Goal: Transaction & Acquisition: Purchase product/service

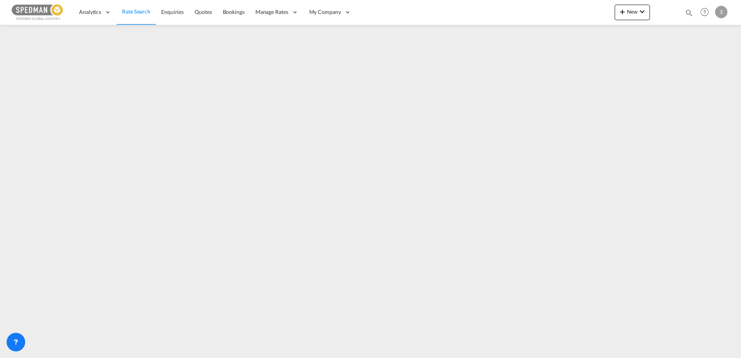
click at [130, 13] on span "Rate Search" at bounding box center [136, 11] width 28 height 7
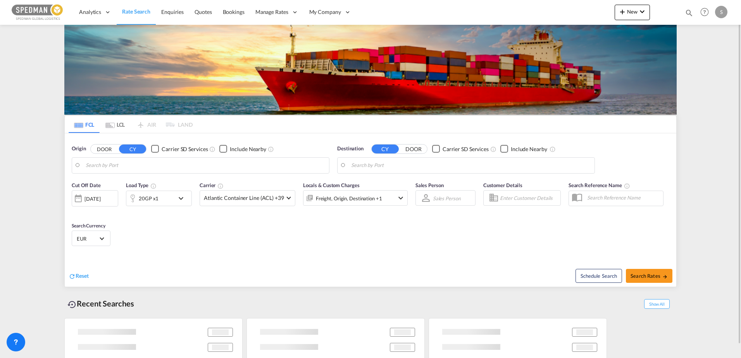
type input "[GEOGRAPHIC_DATA], NOOSL"
type input "[GEOGRAPHIC_DATA], BHBAH"
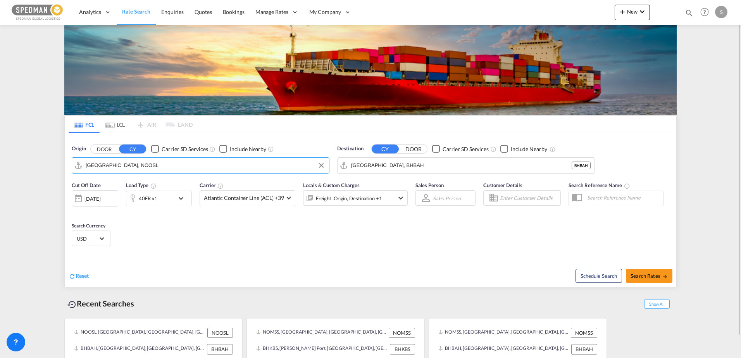
click at [136, 164] on input "[GEOGRAPHIC_DATA], NOOSL" at bounding box center [205, 166] width 239 height 12
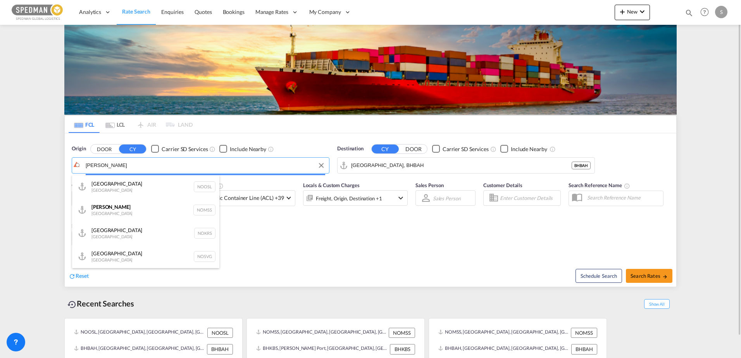
type input "[PERSON_NAME]"
click at [234, 169] on body "Analytics Dashboard Rate Search Enquiries Quotes Bookings" at bounding box center [370, 179] width 741 height 358
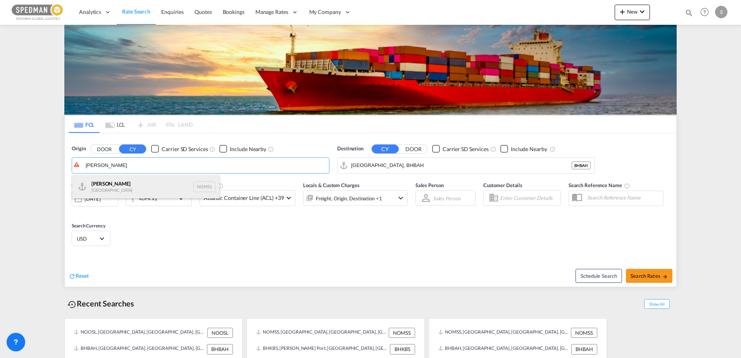
click at [150, 185] on div "[PERSON_NAME] Norway NOMSS" at bounding box center [145, 186] width 147 height 23
type input "[PERSON_NAME], NOMSS"
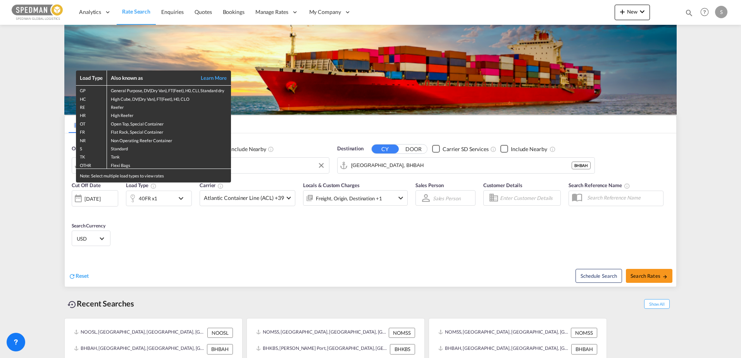
click at [382, 167] on div "Load Type Also known as Learn More GP General Purpose, DV(Dry Van), FT(Feet), H…" at bounding box center [370, 179] width 741 height 358
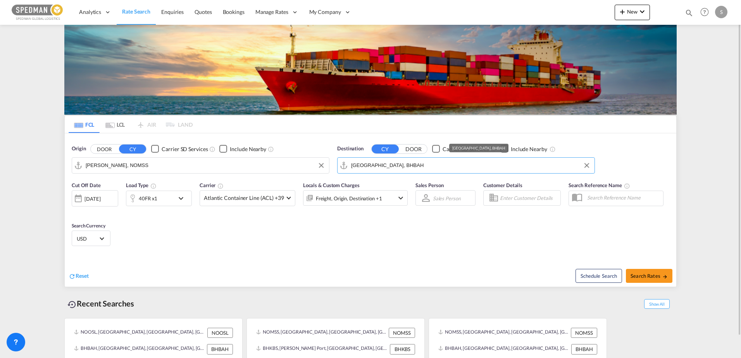
click at [396, 164] on input "[GEOGRAPHIC_DATA], BHBAH" at bounding box center [470, 166] width 239 height 12
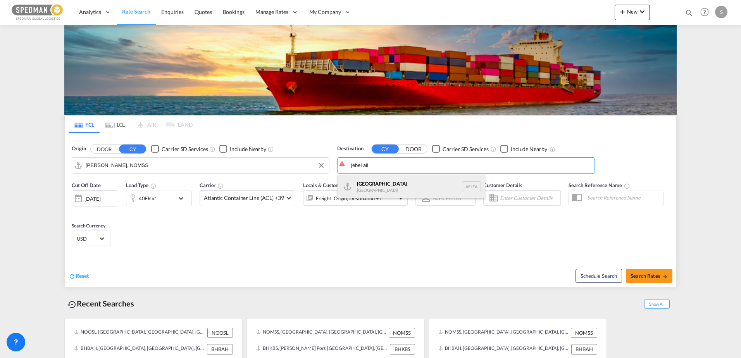
click at [380, 185] on div "[GEOGRAPHIC_DATA] [GEOGRAPHIC_DATA]" at bounding box center [410, 186] width 147 height 23
type input "[GEOGRAPHIC_DATA], [GEOGRAPHIC_DATA]"
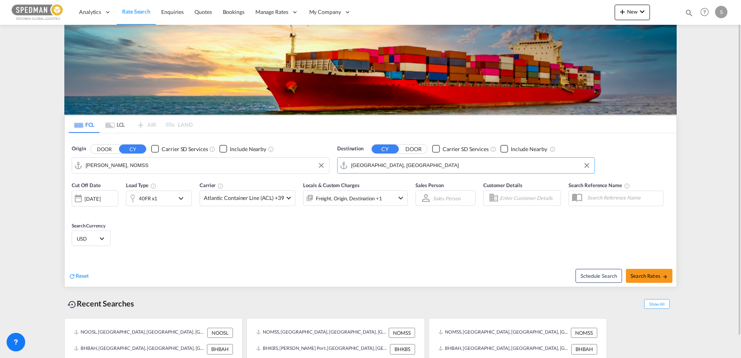
click at [166, 193] on div "40FR x1" at bounding box center [150, 198] width 48 height 15
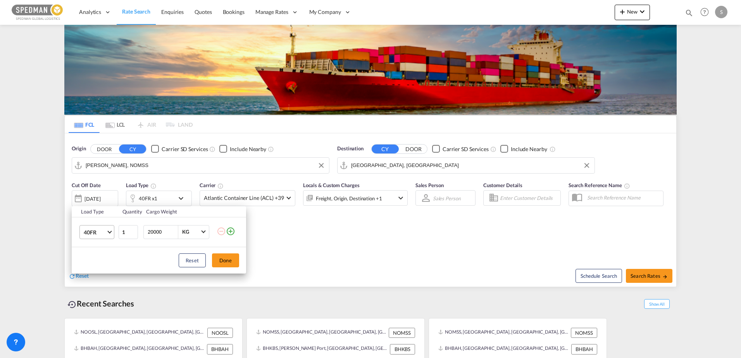
click at [111, 229] on md-select-value "40FR" at bounding box center [98, 231] width 31 height 13
click at [101, 194] on md-option "20GP" at bounding box center [103, 191] width 53 height 19
click at [219, 259] on button "Done" at bounding box center [225, 260] width 27 height 14
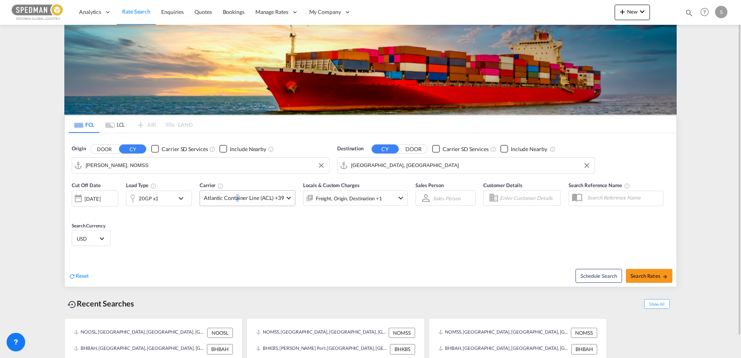
click at [237, 197] on span "Atlantic Container Line (ACL) +39" at bounding box center [244, 198] width 80 height 8
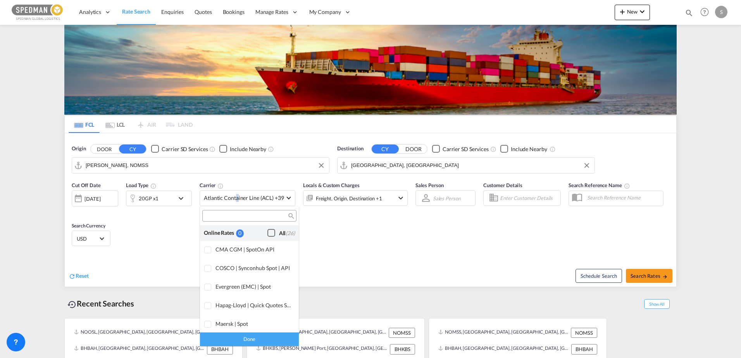
click at [267, 230] on div "Checkbox No Ink" at bounding box center [271, 233] width 8 height 8
click at [642, 274] on md-backdrop at bounding box center [370, 179] width 741 height 358
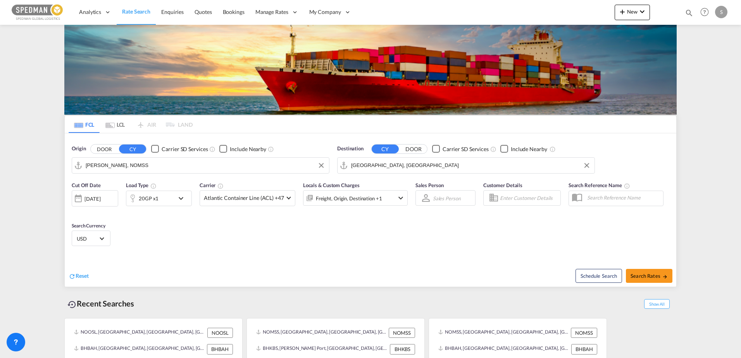
click at [642, 274] on span "Search Rates" at bounding box center [648, 276] width 37 height 6
type input "NOMSS to AEJEA / [DATE]"
